Goal: Task Accomplishment & Management: Manage account settings

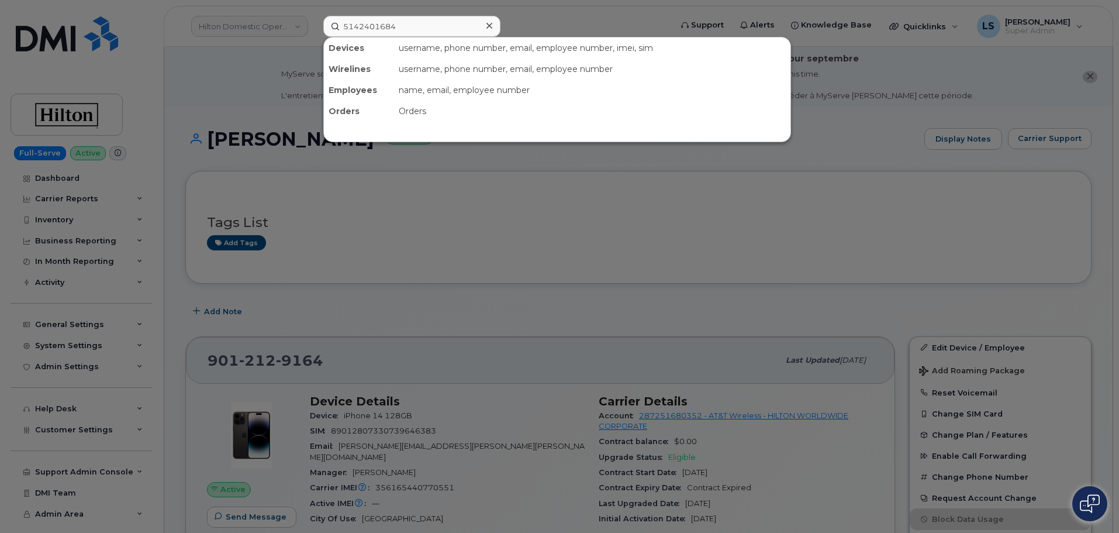
scroll to position [234, 0]
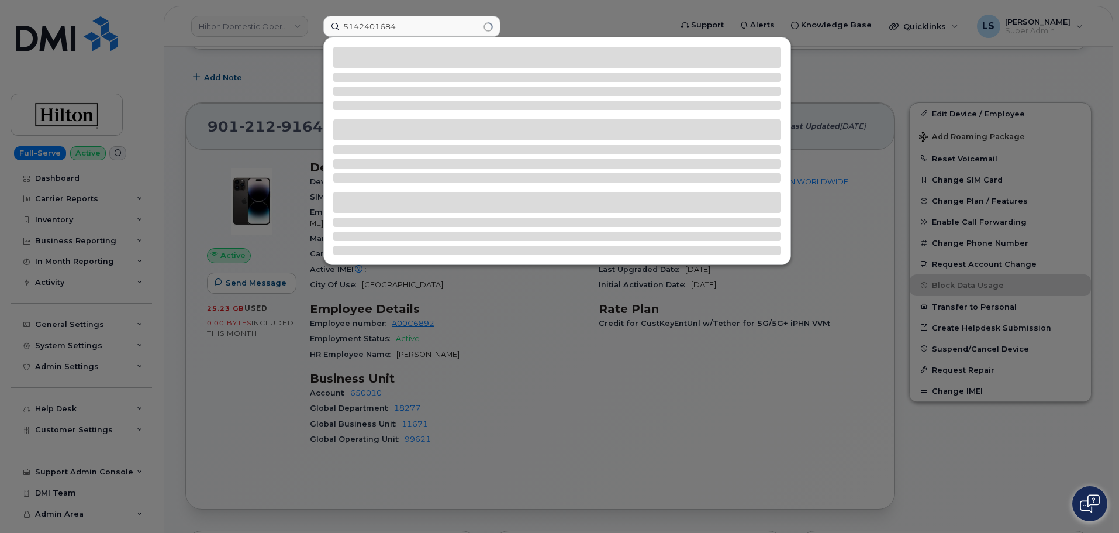
type input "5142401684"
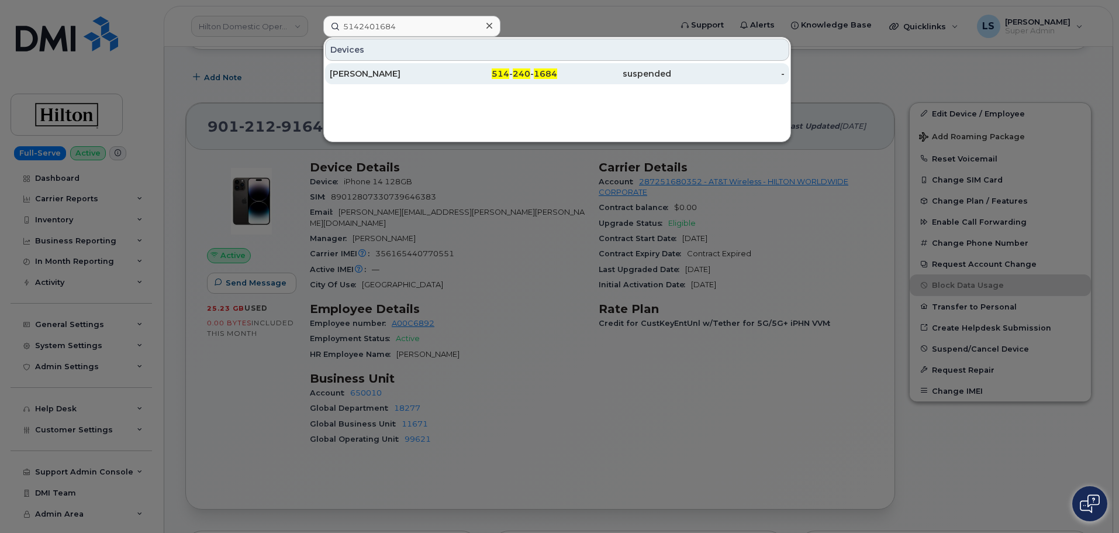
click at [671, 82] on div "suspended" at bounding box center [728, 73] width 114 height 21
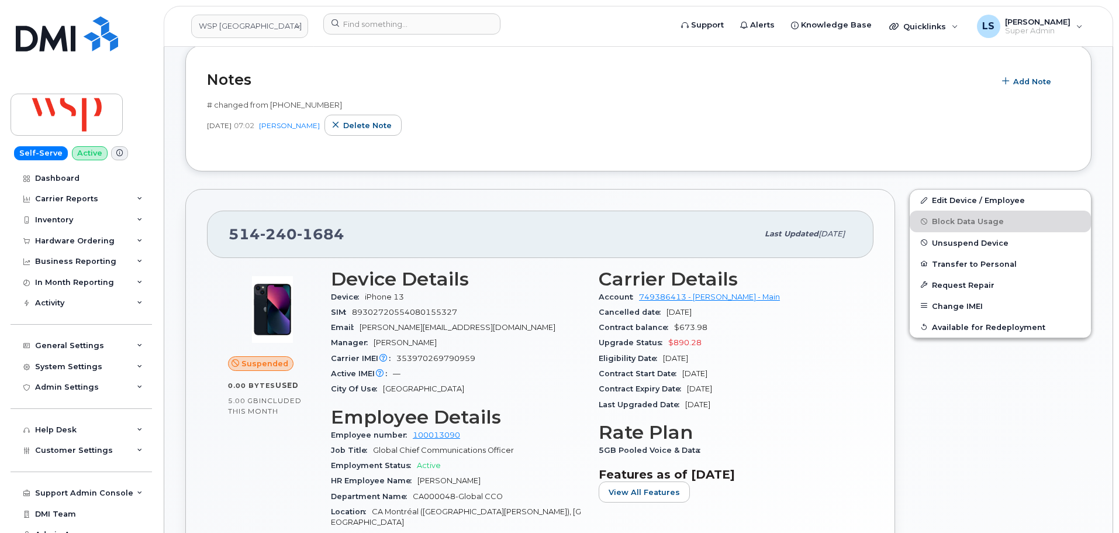
scroll to position [409, 0]
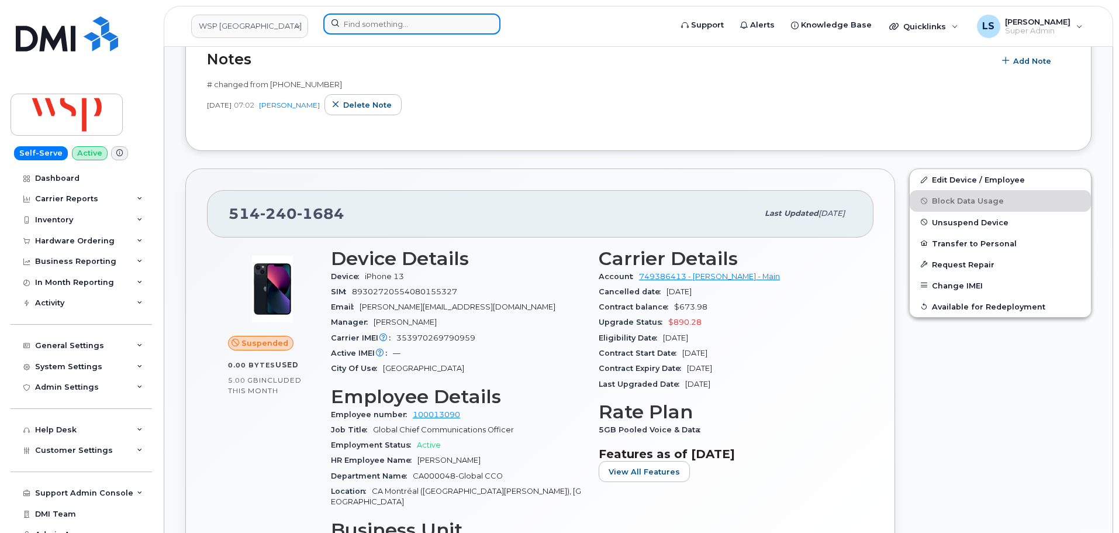
click at [422, 27] on input at bounding box center [411, 23] width 177 height 21
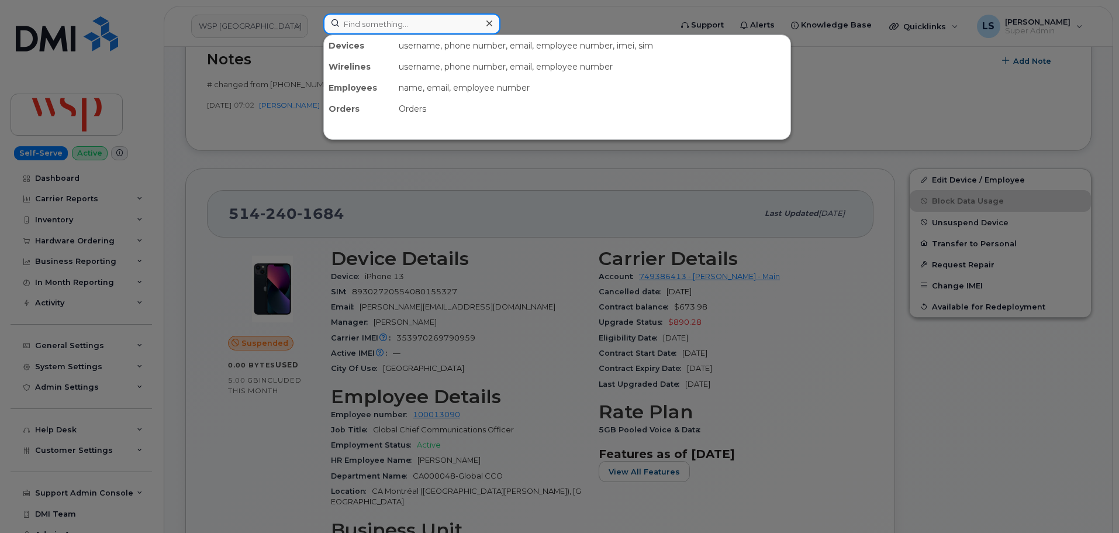
paste input "2636889862"
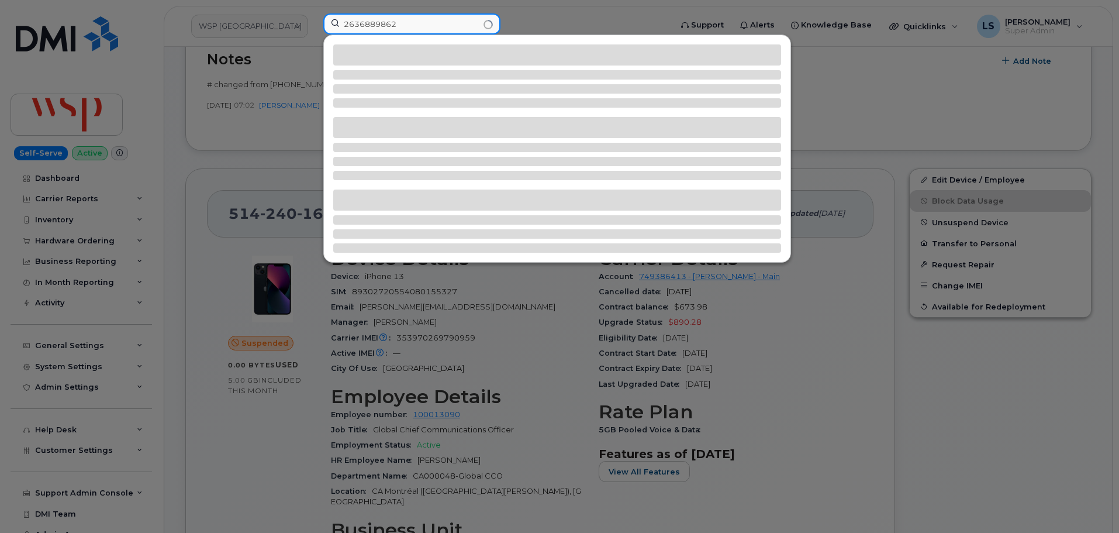
type input "2636889862"
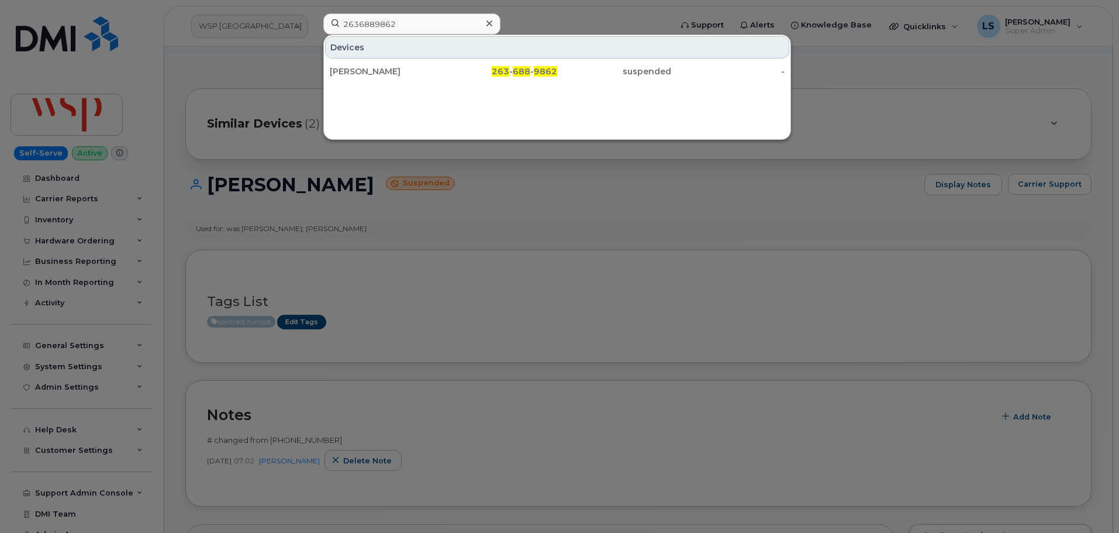
scroll to position [0, 0]
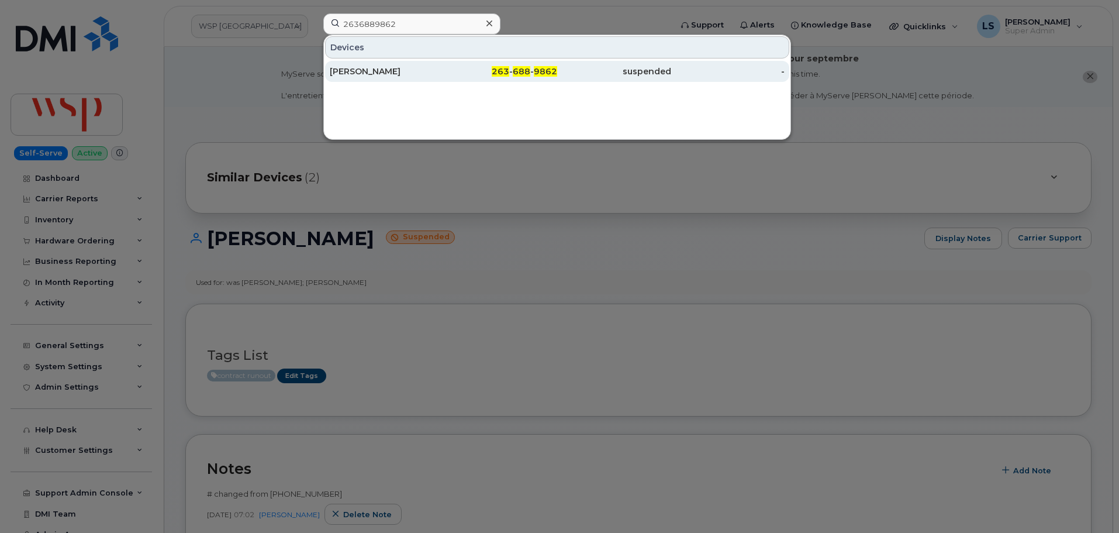
click at [414, 70] on div "NATHALIE BOURQUE" at bounding box center [387, 72] width 114 height 12
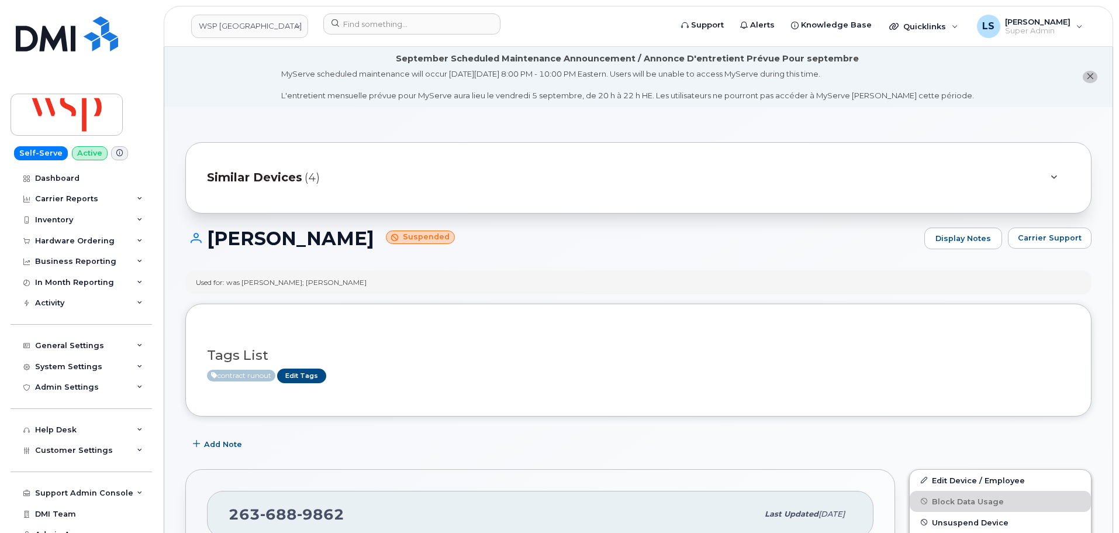
scroll to position [292, 0]
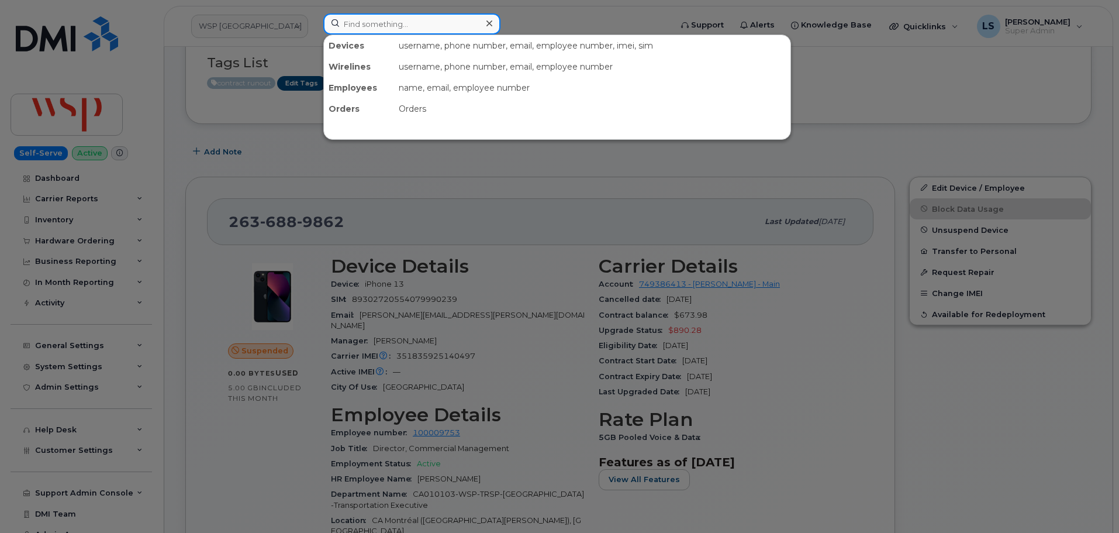
click at [389, 25] on input at bounding box center [411, 23] width 177 height 21
paste input "3062411147"
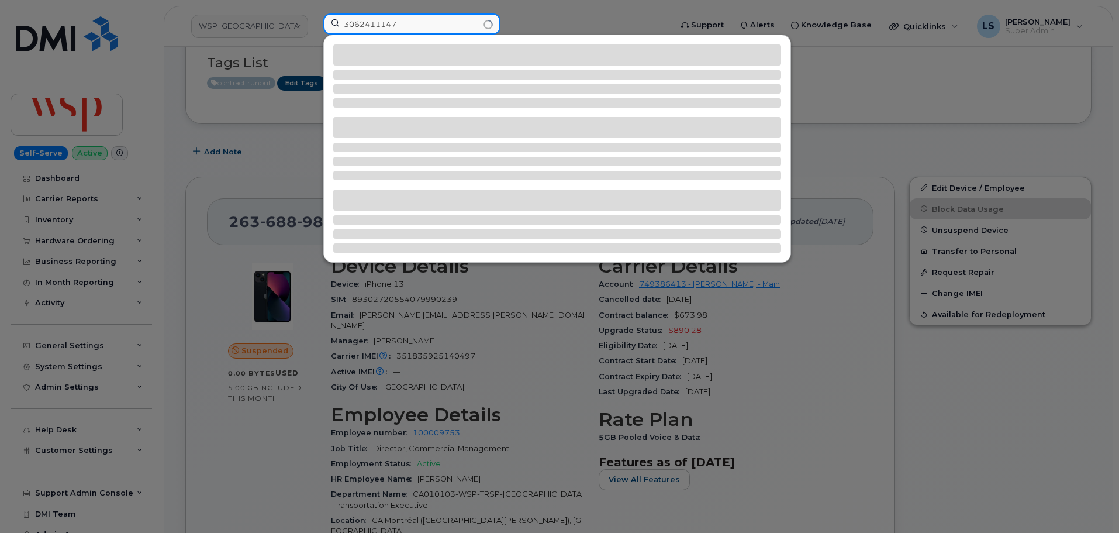
type input "3062411147"
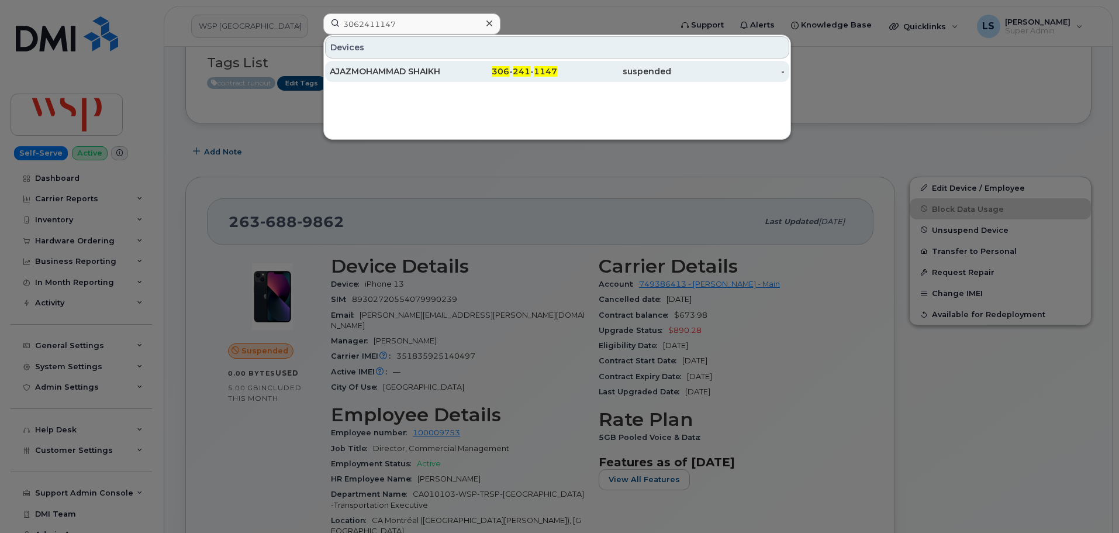
click at [441, 67] on div "AJAZMOHAMMAD SHAIKH" at bounding box center [387, 72] width 114 height 12
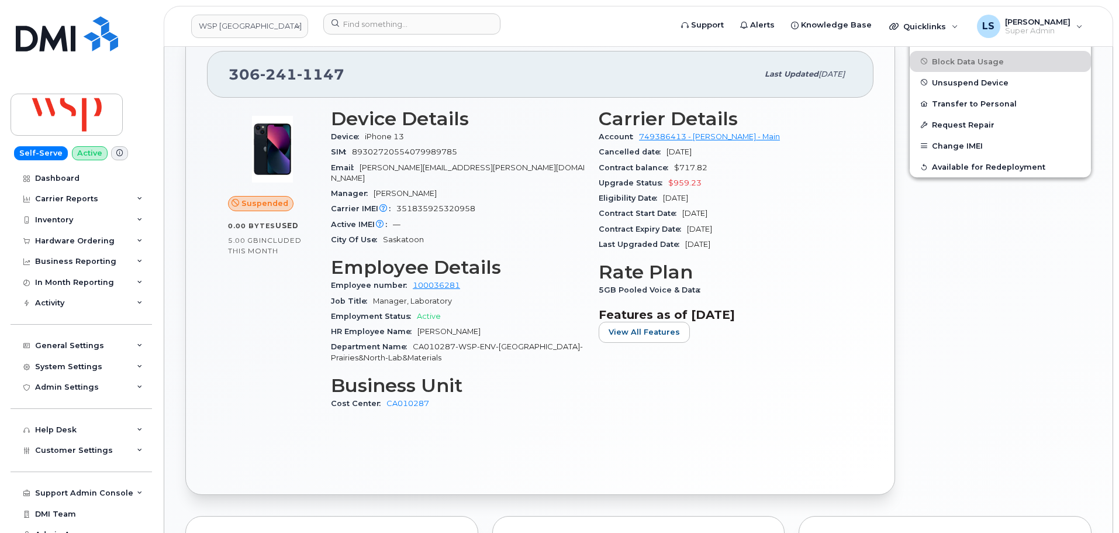
scroll to position [440, 0]
drag, startPoint x: 344, startPoint y: 80, endPoint x: 213, endPoint y: 75, distance: 131.1
click at [213, 75] on div "306 241 1147 Last updated Aug 29, 2025" at bounding box center [540, 74] width 667 height 47
click at [463, 27] on input at bounding box center [411, 23] width 177 height 21
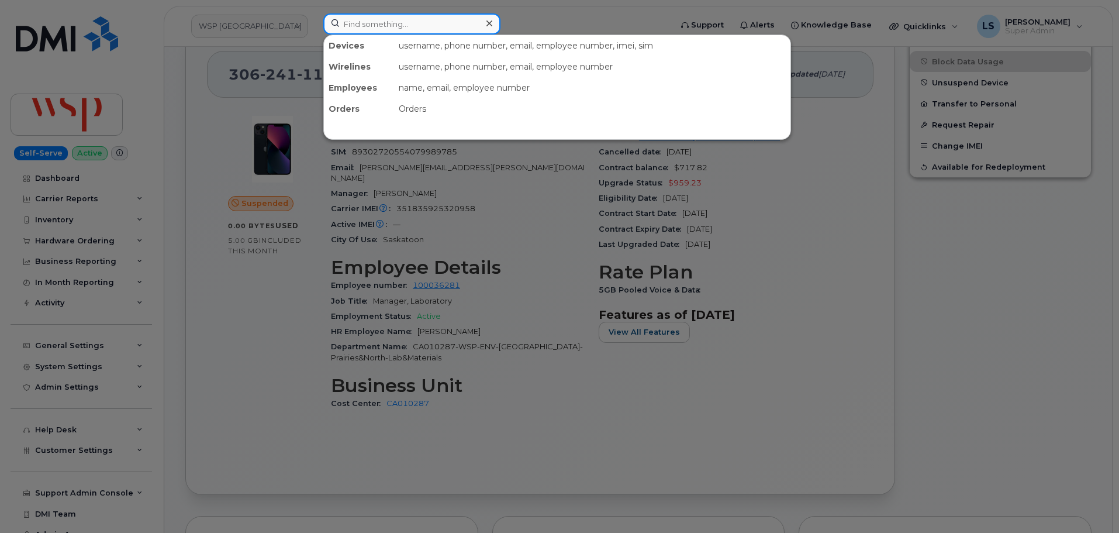
paste input "4039770238"
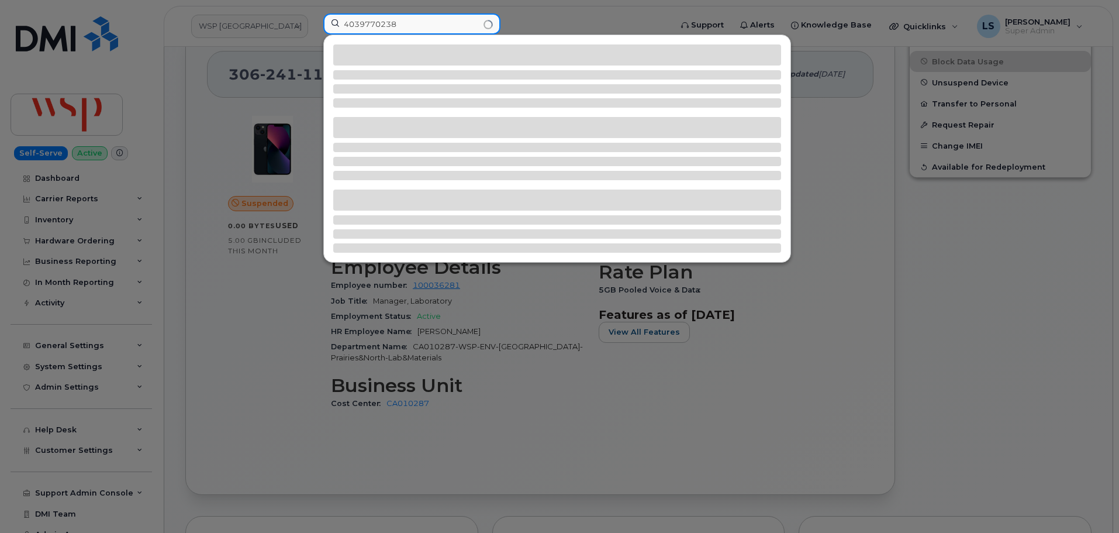
type input "4039770238"
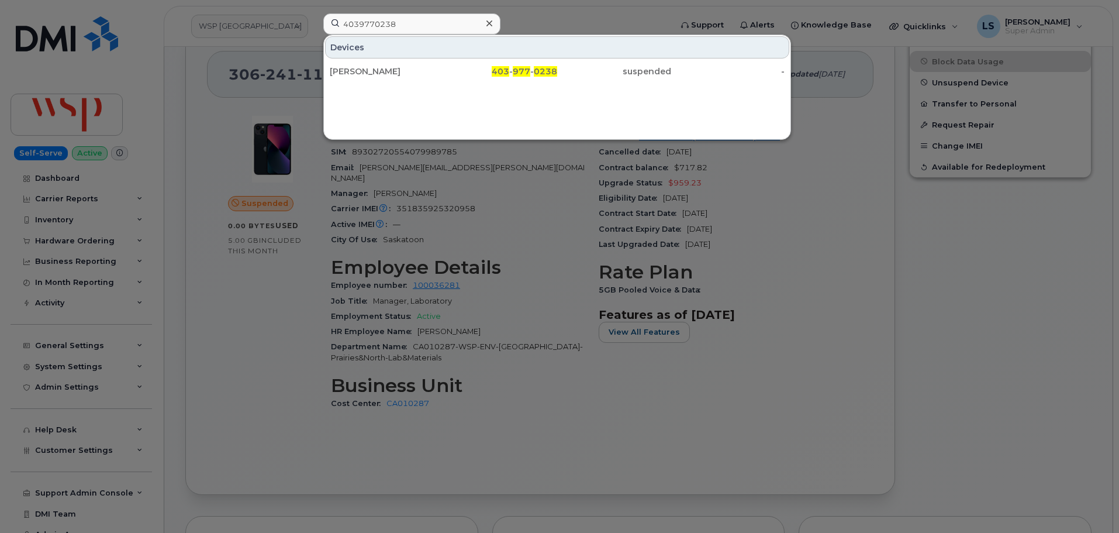
click at [557, 63] on div "403 - 977 - 0238" at bounding box center [614, 71] width 114 height 21
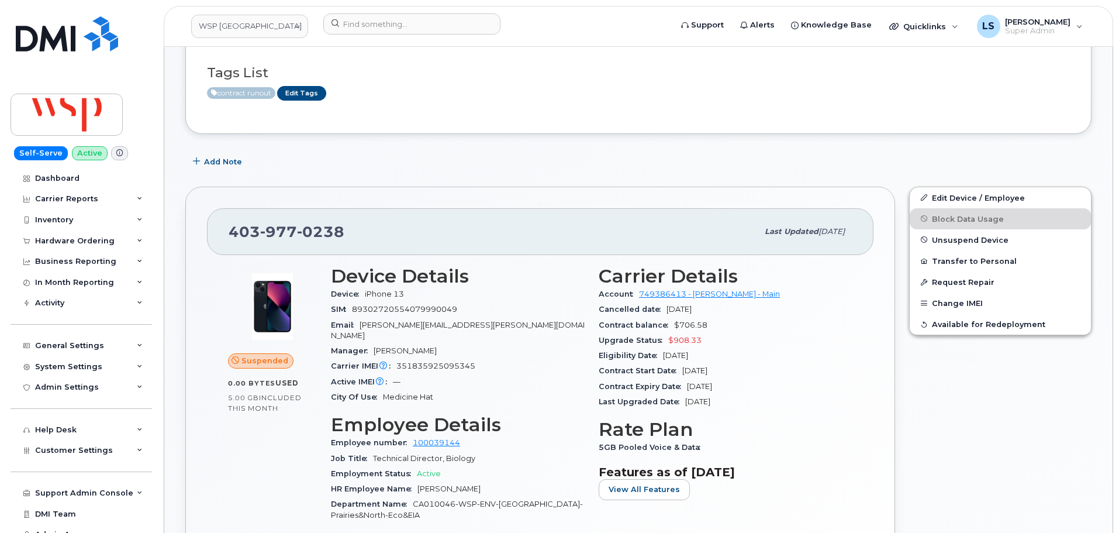
scroll to position [292, 0]
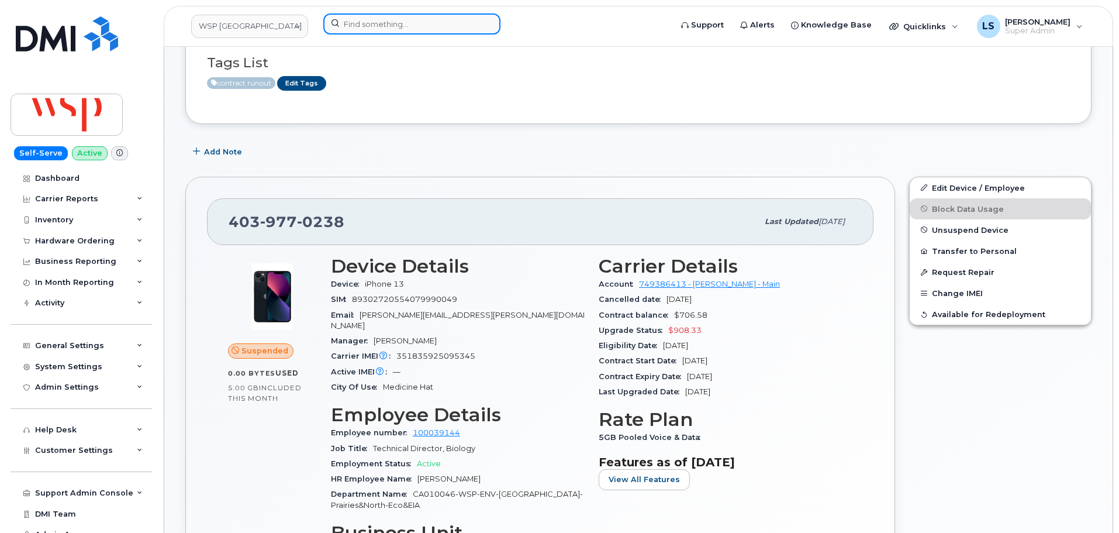
click at [381, 26] on input at bounding box center [411, 23] width 177 height 21
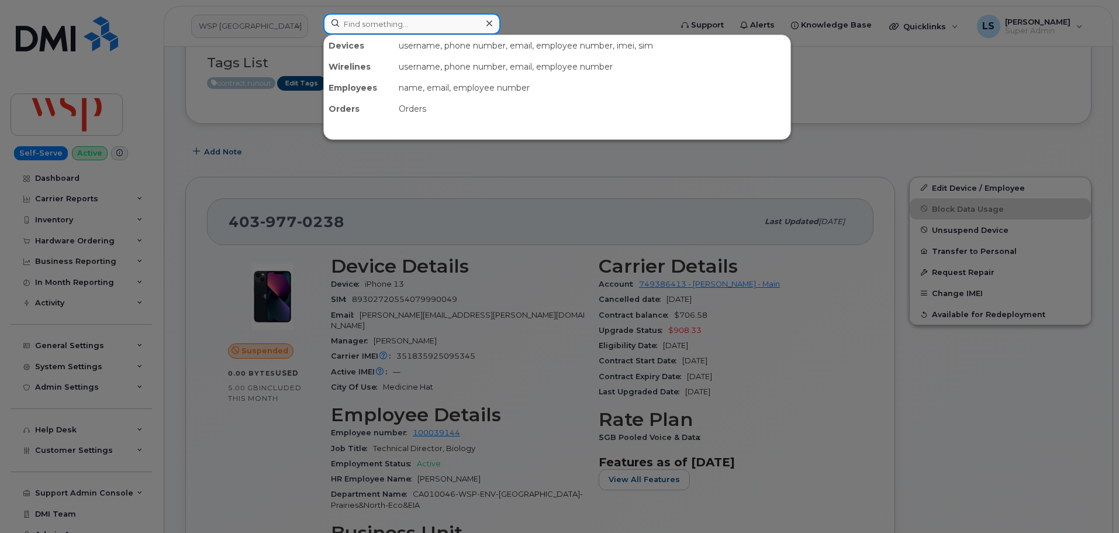
paste input "[PHONE_NUMBER]"
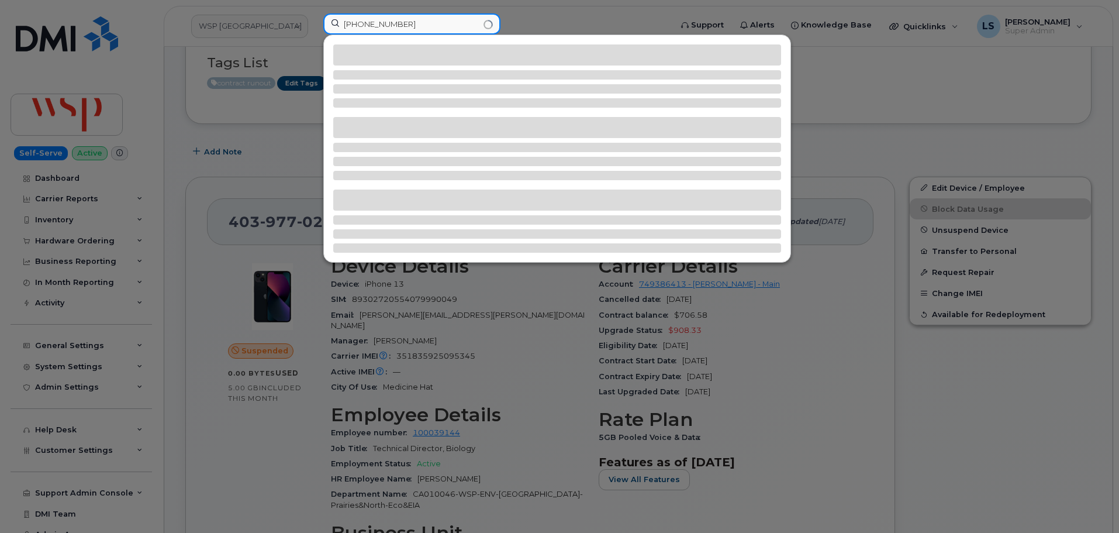
type input "[PHONE_NUMBER]"
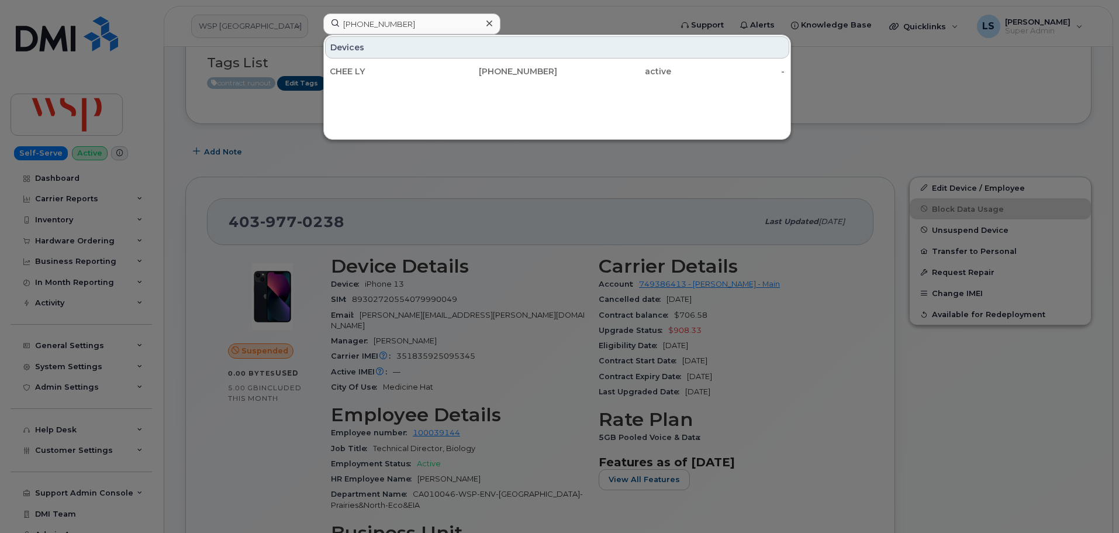
drag, startPoint x: 349, startPoint y: 61, endPoint x: 299, endPoint y: 74, distance: 51.5
click at [349, 61] on link "CHEE LY 502-780-2003 active -" at bounding box center [557, 71] width 464 height 21
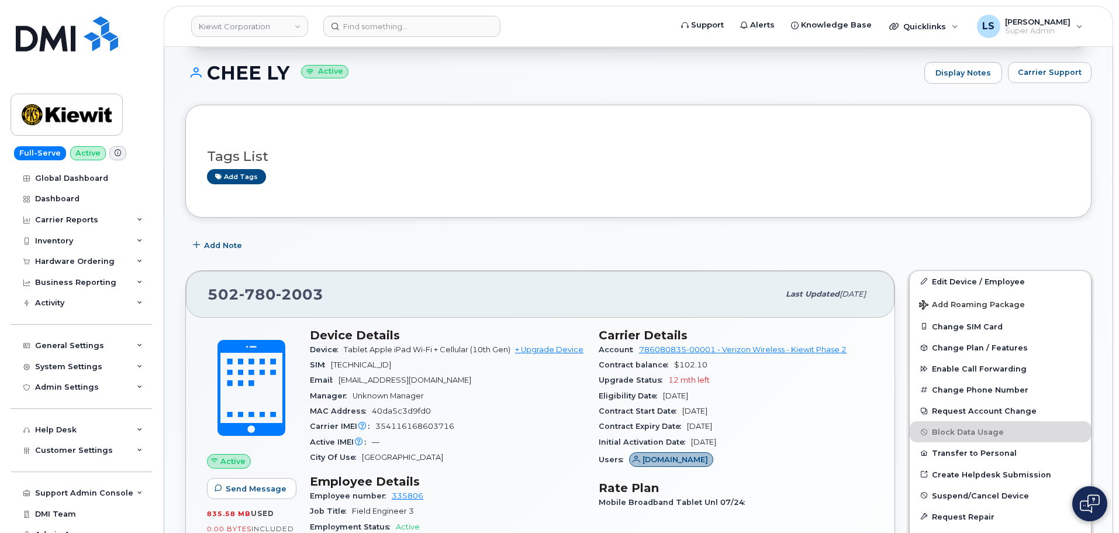
scroll to position [234, 0]
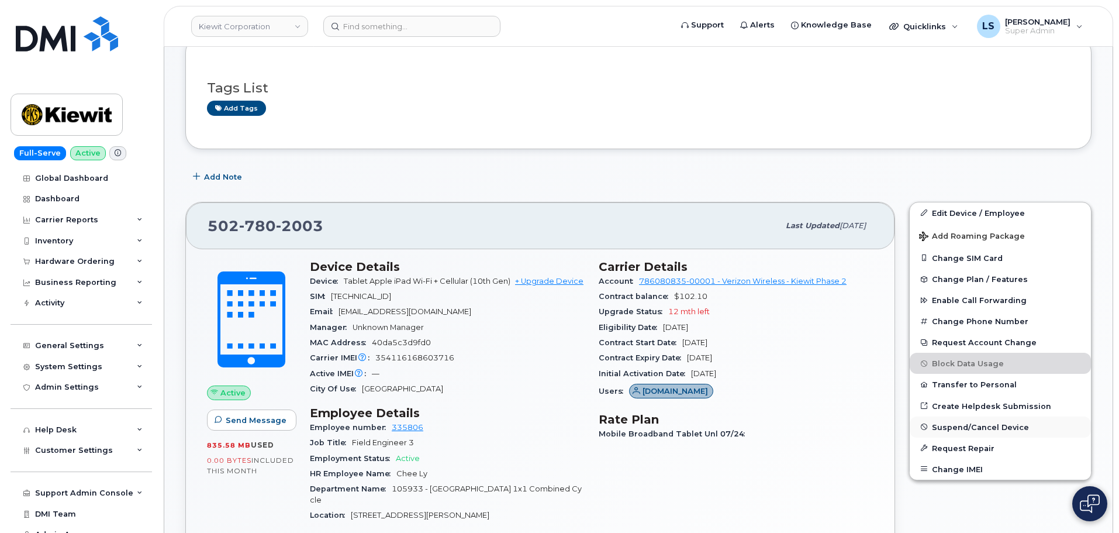
click at [953, 427] on span "Suspend/Cancel Device" at bounding box center [980, 426] width 97 height 9
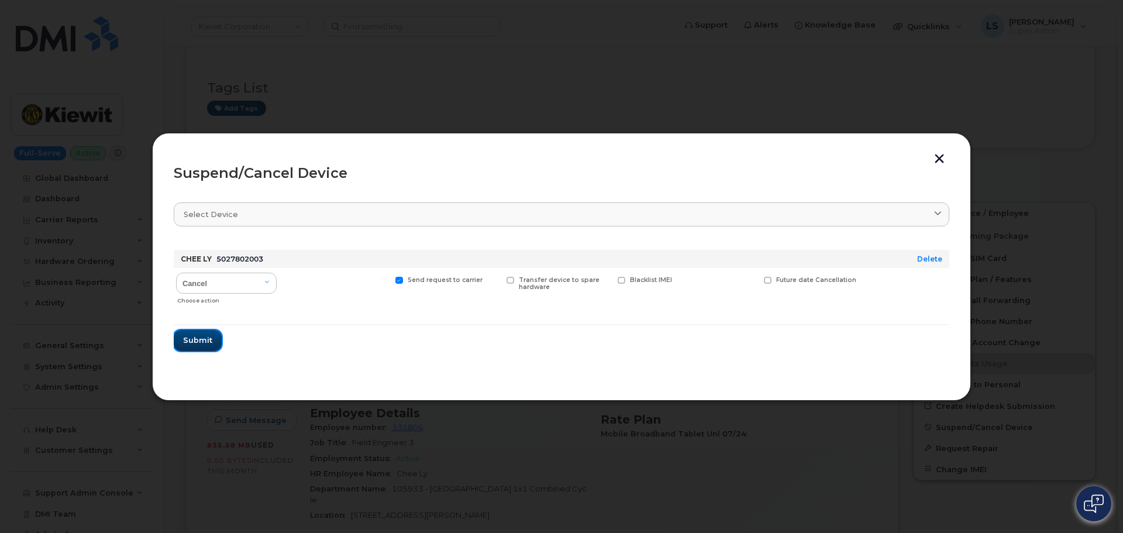
drag, startPoint x: 208, startPoint y: 344, endPoint x: 157, endPoint y: 352, distance: 51.5
click at [208, 345] on span "Submit" at bounding box center [197, 340] width 29 height 11
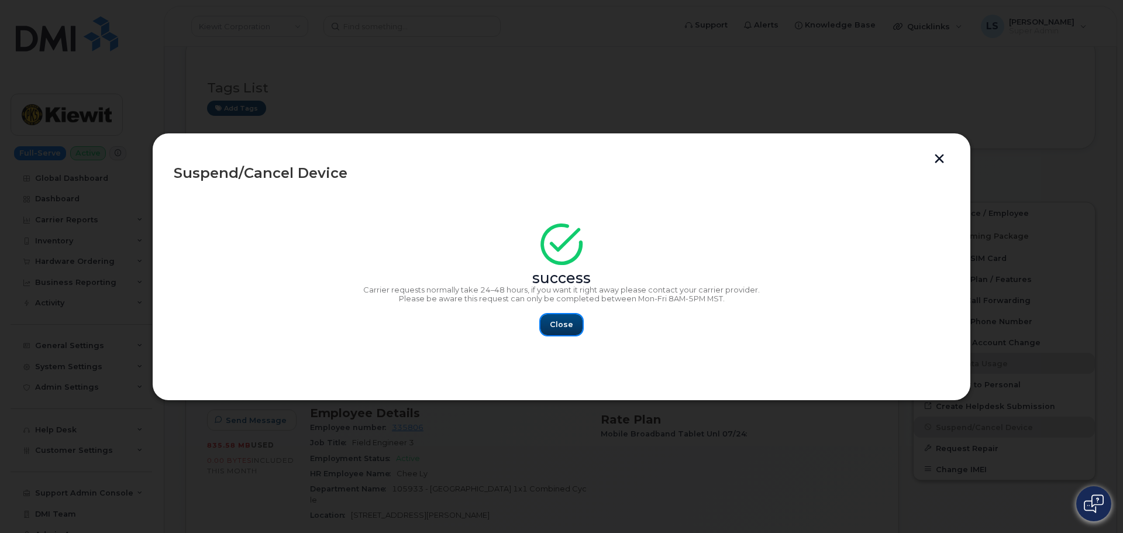
click at [579, 330] on button "Close" at bounding box center [561, 324] width 42 height 21
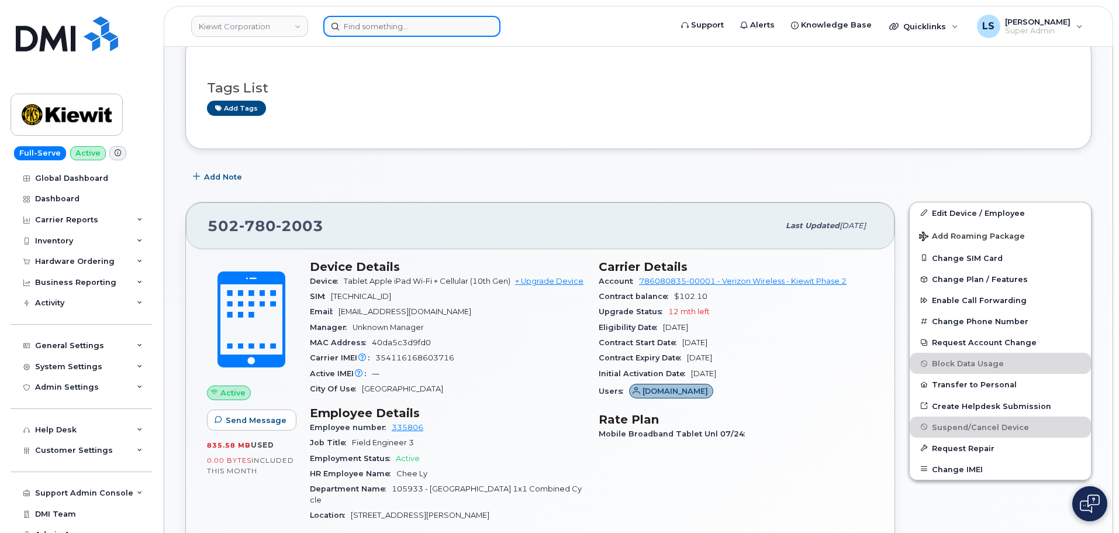
click at [453, 27] on input at bounding box center [411, 26] width 177 height 21
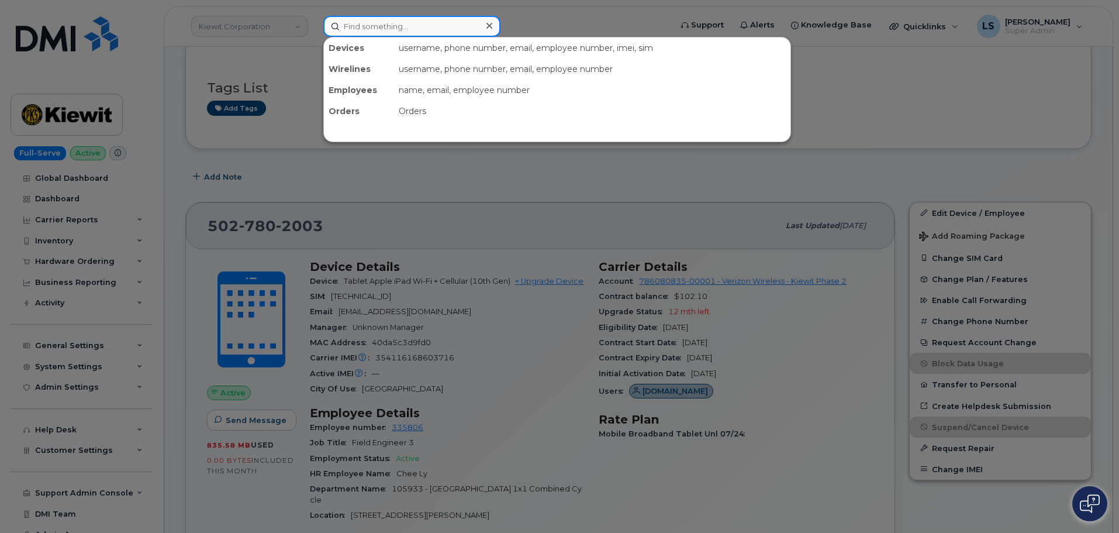
paste input "297134"
type input "297134"
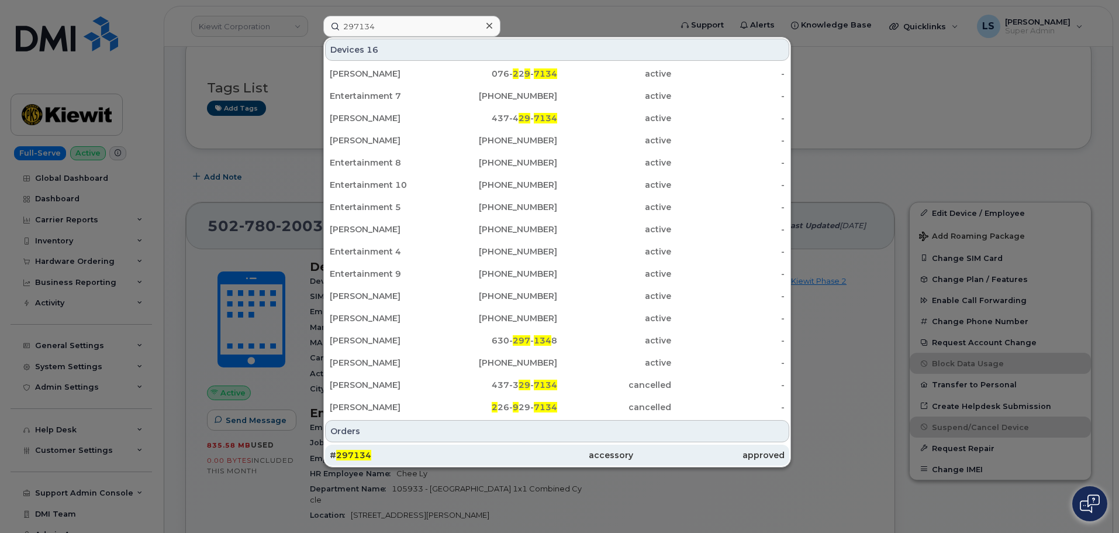
click at [370, 452] on div "# 297134" at bounding box center [405, 455] width 151 height 12
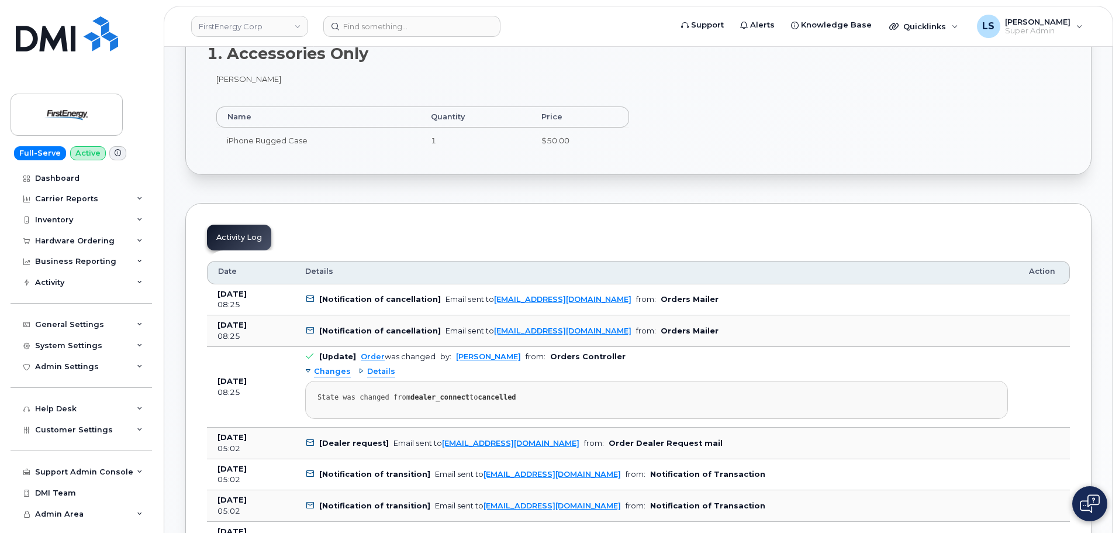
scroll to position [526, 0]
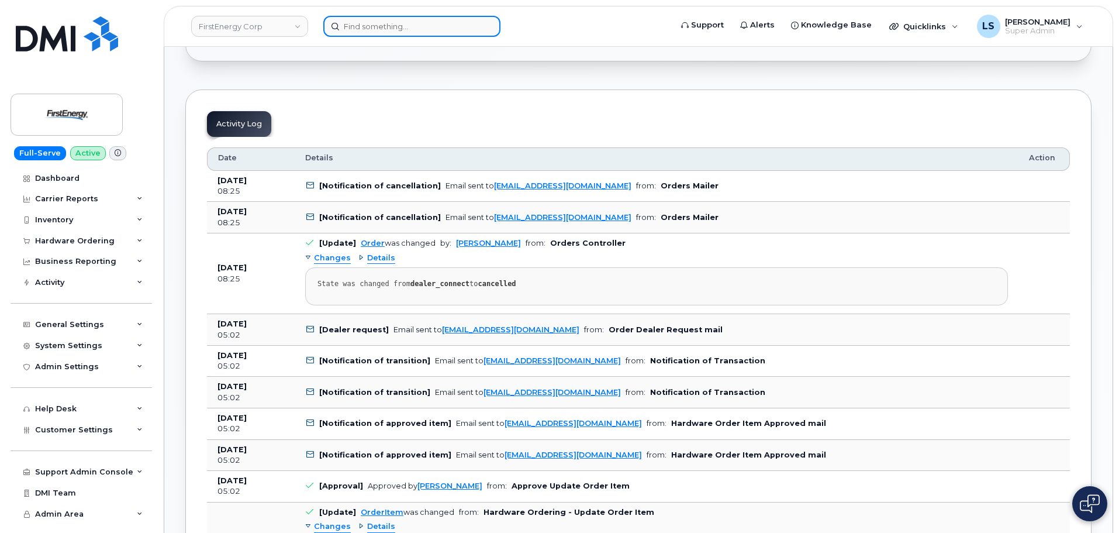
click at [427, 28] on input at bounding box center [411, 26] width 177 height 21
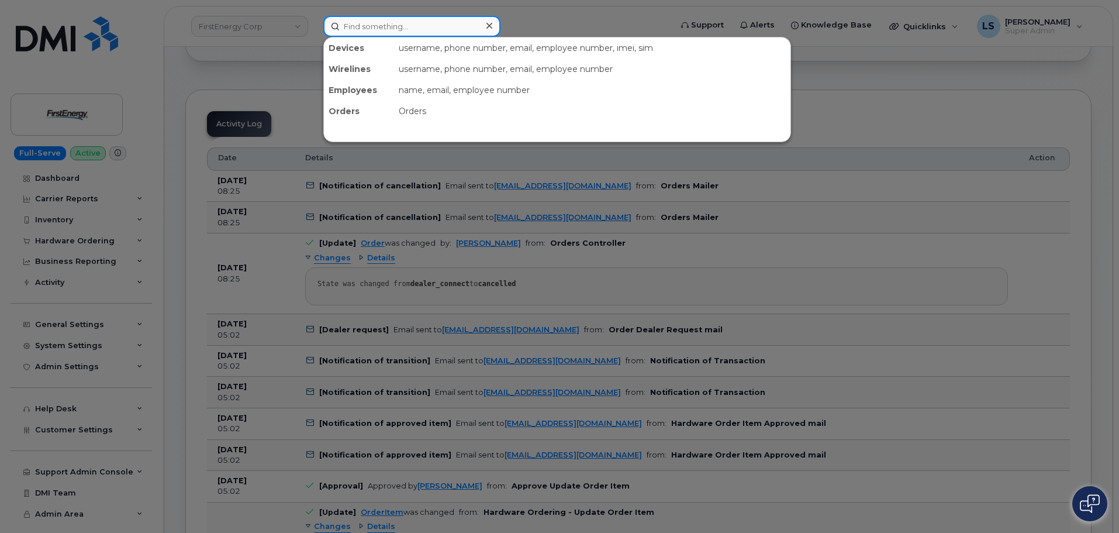
paste input "303-330-2805"
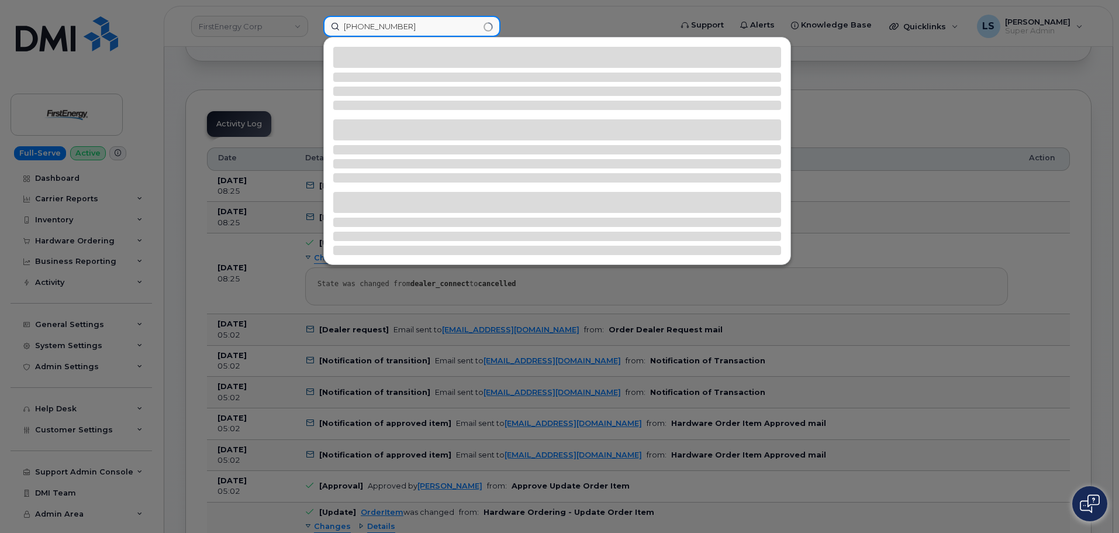
type input "303-330-2805"
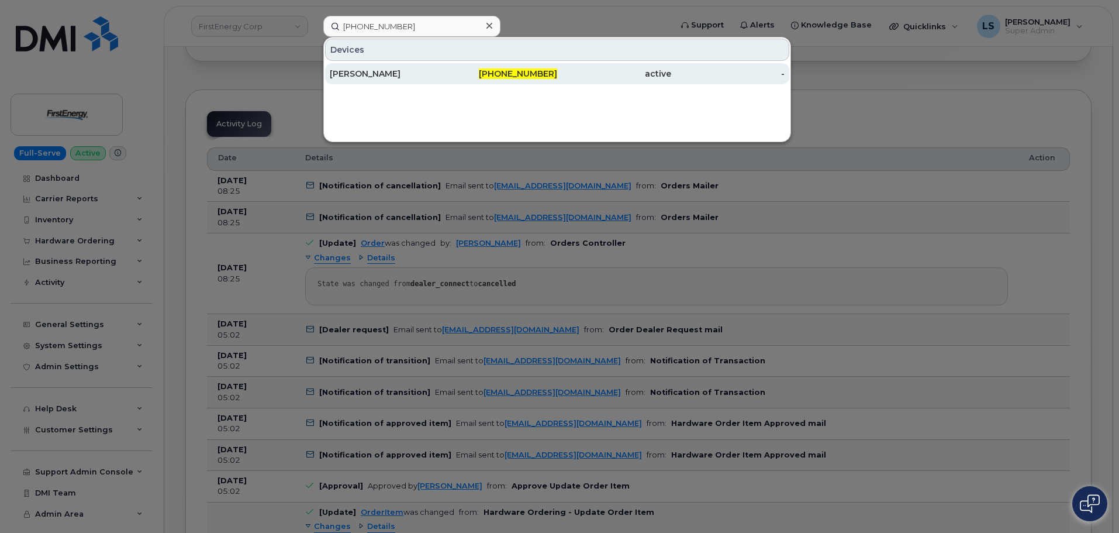
click at [444, 81] on div "[PERSON_NAME]" at bounding box center [501, 73] width 114 height 21
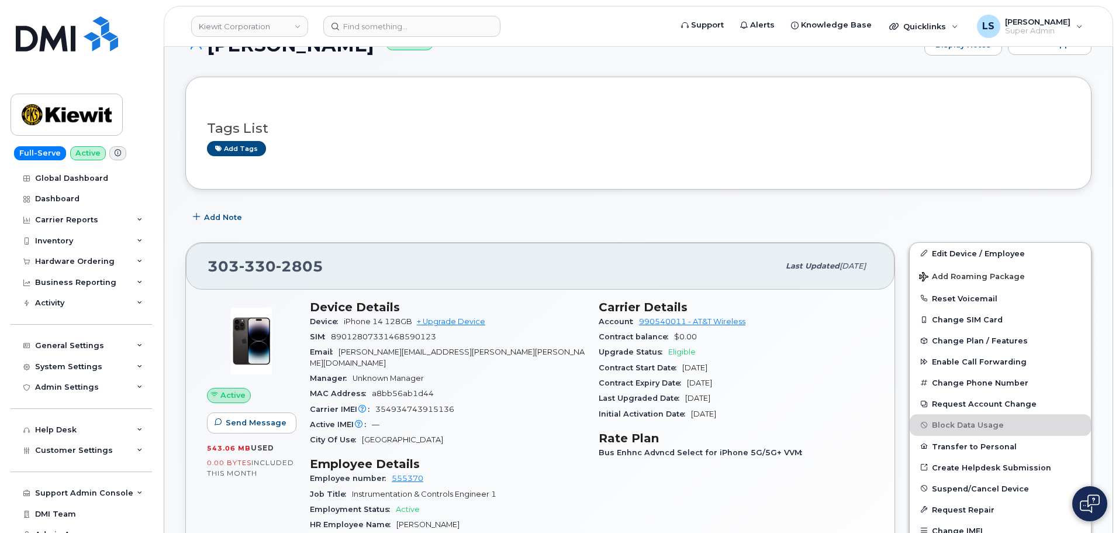
scroll to position [292, 0]
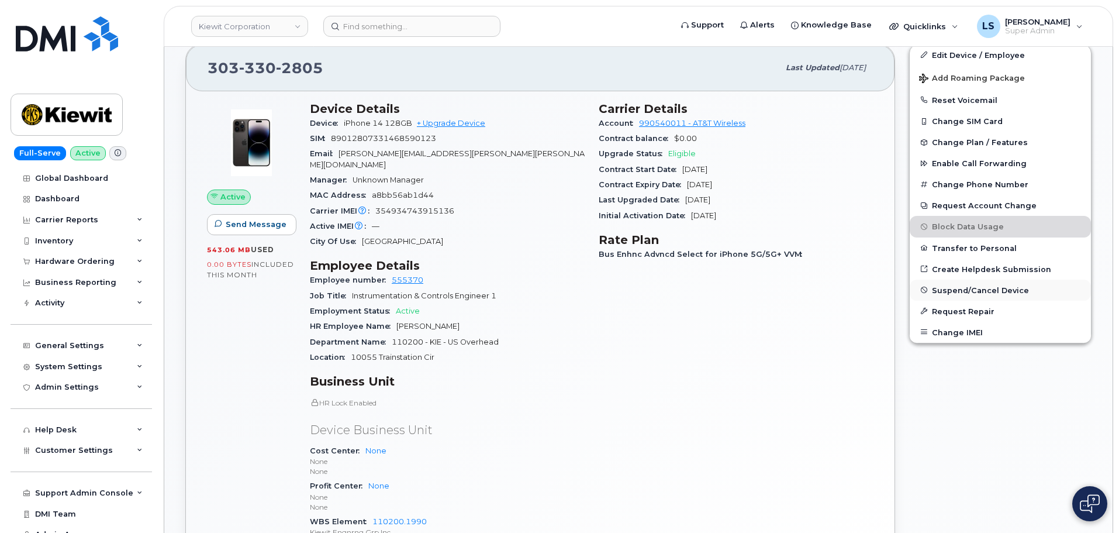
click at [961, 285] on button "Suspend/Cancel Device" at bounding box center [1000, 290] width 181 height 21
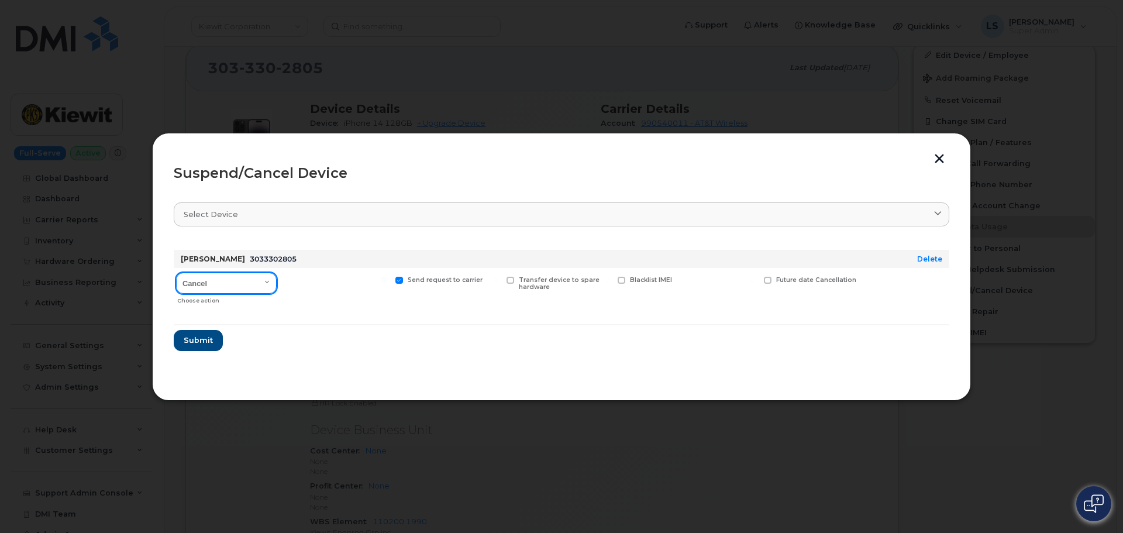
click at [195, 285] on select "Cancel Suspend - Reduced Rate Suspend - Full Rate Suspend - Lost Device/Stolen …" at bounding box center [226, 283] width 101 height 21
select select "[object Object]"
click at [176, 273] on select "Cancel Suspend - Reduced Rate Suspend - Full Rate Suspend - Lost Device/Stolen …" at bounding box center [226, 283] width 101 height 21
click at [197, 340] on span "Submit" at bounding box center [197, 340] width 29 height 11
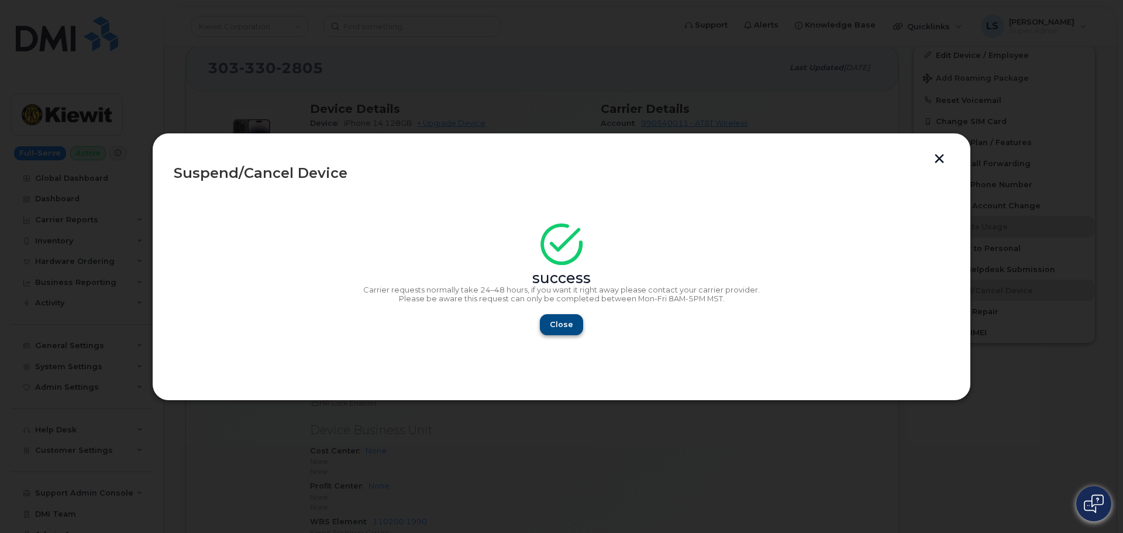
drag, startPoint x: 536, startPoint y: 331, endPoint x: 557, endPoint y: 329, distance: 20.5
click at [539, 332] on div "Close" at bounding box center [562, 324] width 776 height 21
click at [558, 329] on span "Close" at bounding box center [561, 324] width 23 height 11
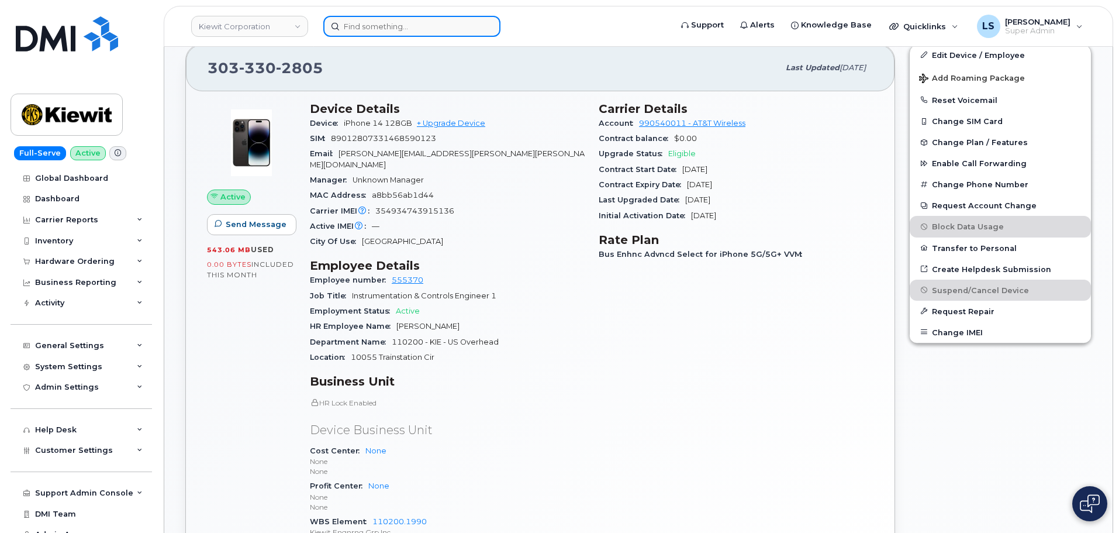
click at [399, 32] on input at bounding box center [411, 26] width 177 height 21
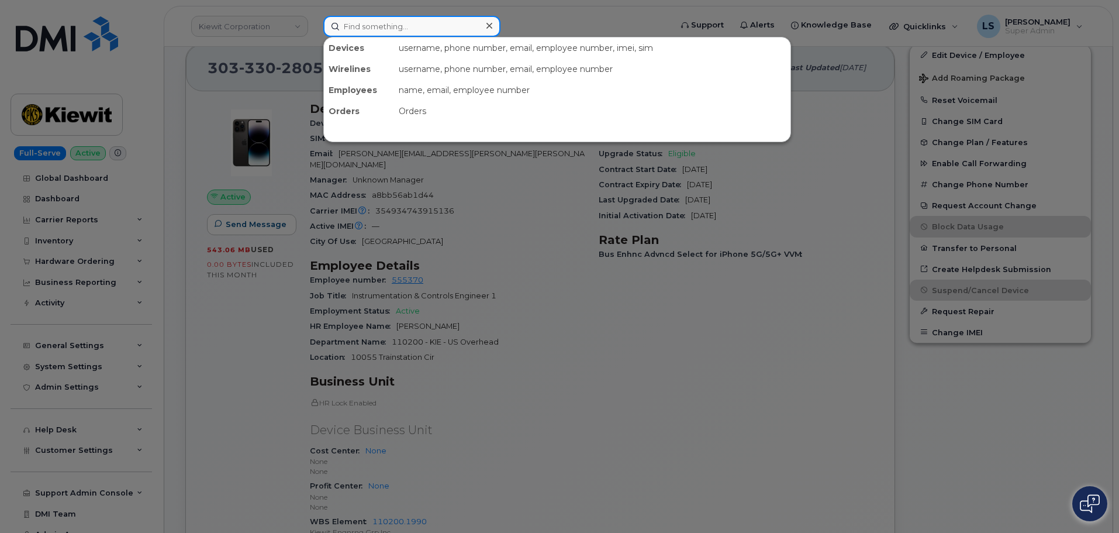
paste input "615-4256792"
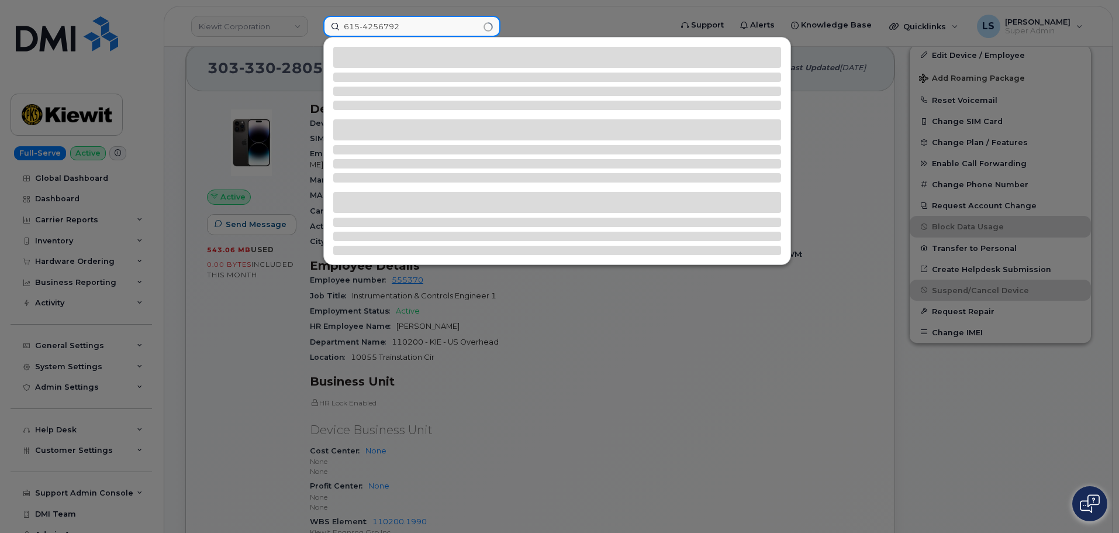
click at [360, 26] on input "615-4256792" at bounding box center [411, 26] width 177 height 21
click at [364, 27] on input "615-4256792" at bounding box center [411, 26] width 177 height 21
type input "6154256792"
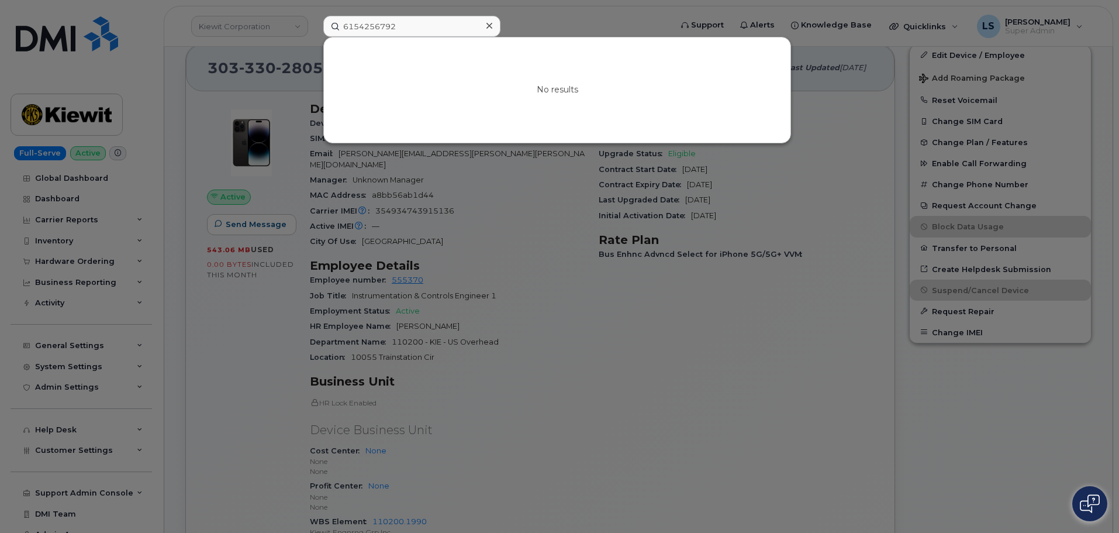
click at [469, 314] on div at bounding box center [559, 266] width 1119 height 533
